Goal: Check status

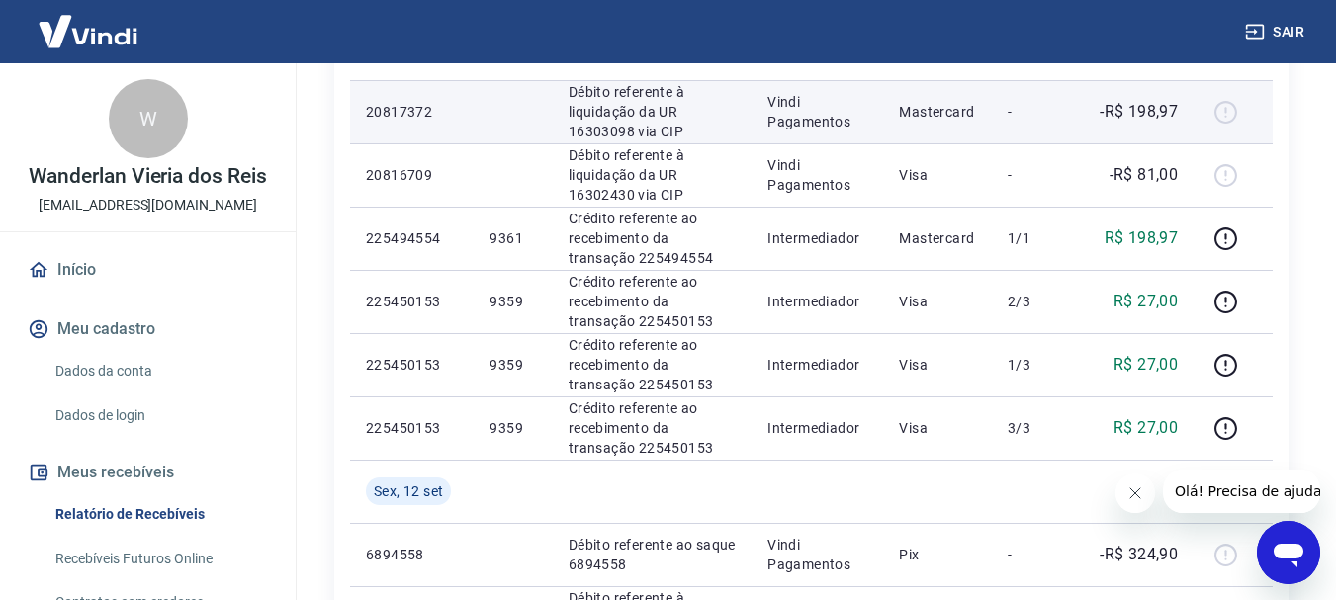
scroll to position [395, 0]
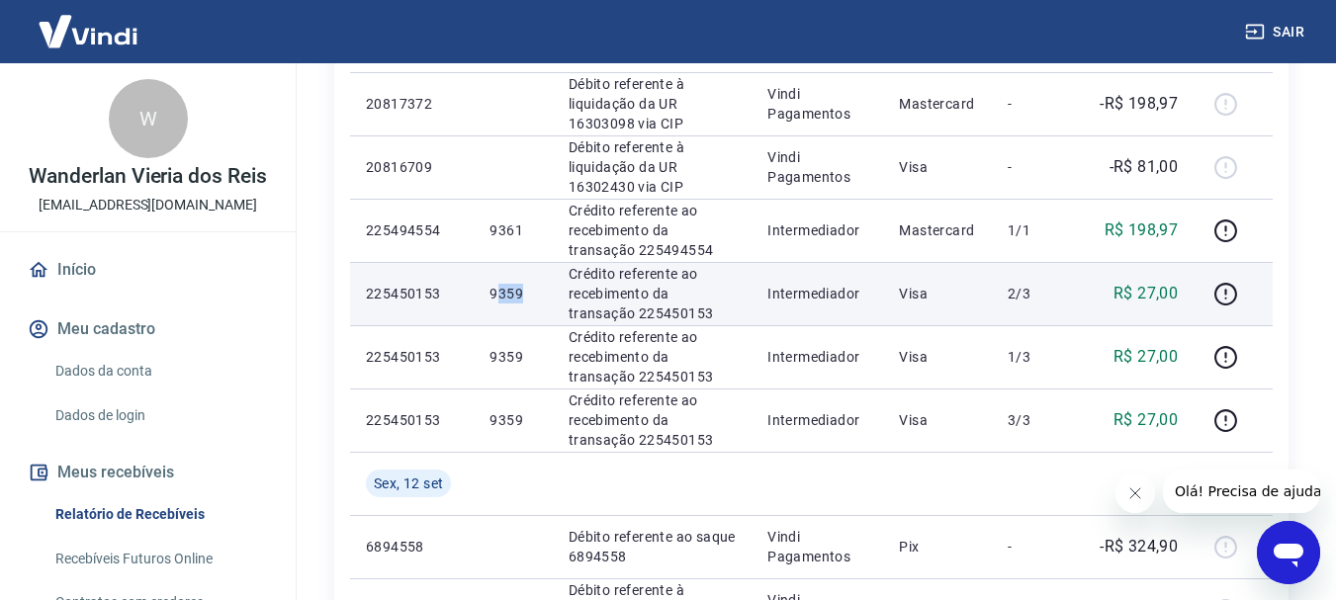
drag, startPoint x: 495, startPoint y: 296, endPoint x: 532, endPoint y: 303, distance: 37.2
click at [531, 303] on p "9359" at bounding box center [512, 294] width 46 height 20
